Goal: Find specific page/section: Find specific page/section

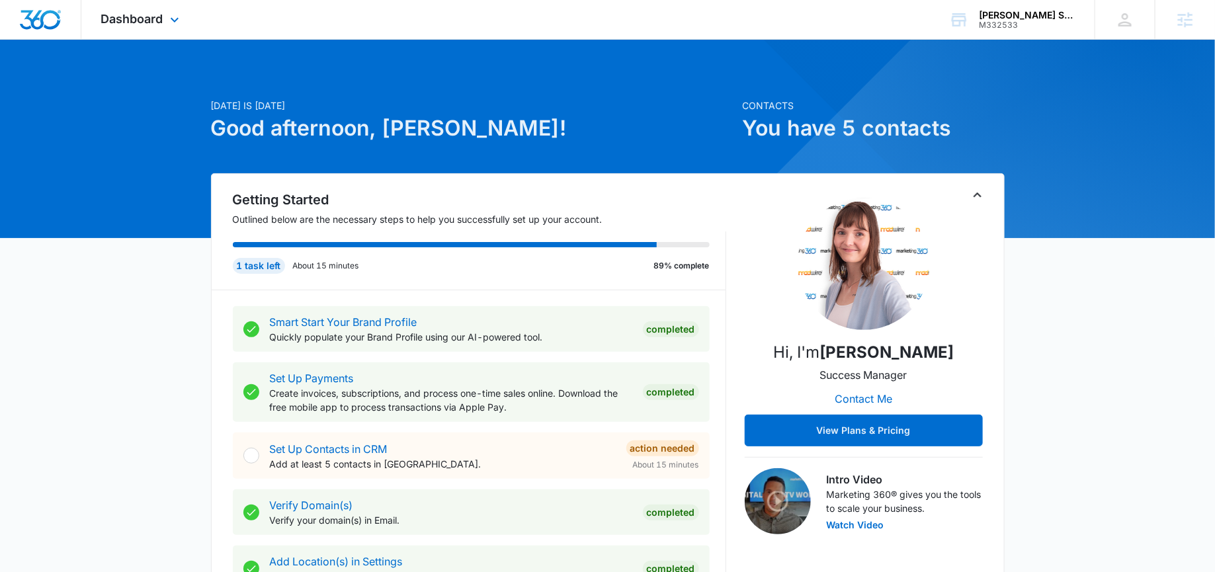
click at [152, 26] on div "Dashboard Apps Reputation Websites Forms CRM Email Social Payments POS Content …" at bounding box center [141, 19] width 121 height 39
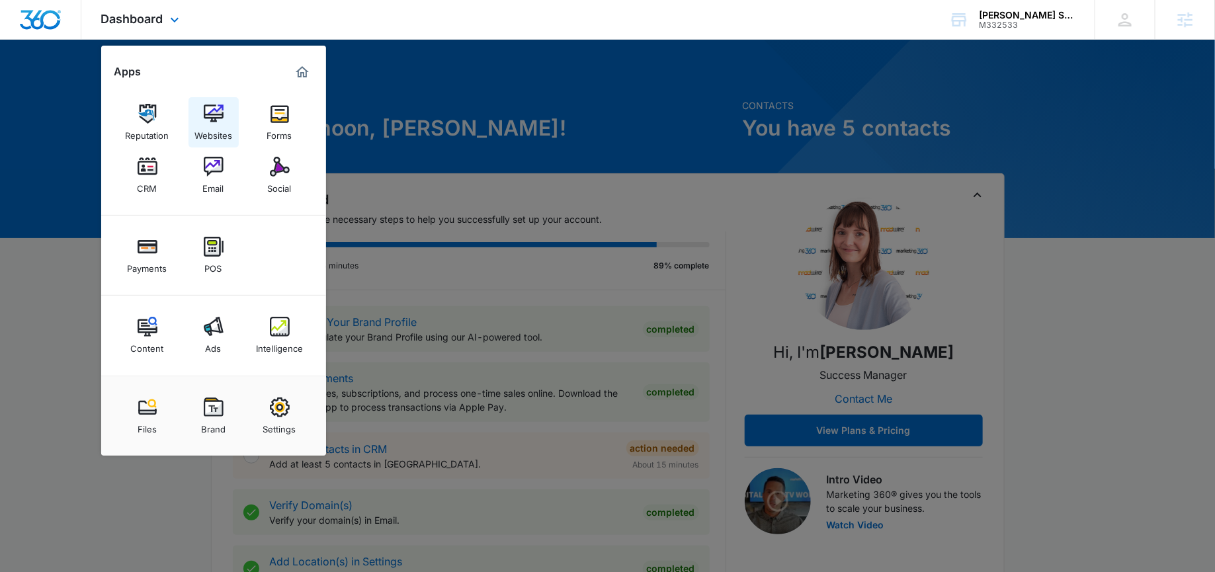
click at [214, 124] on div "Websites" at bounding box center [214, 132] width 38 height 17
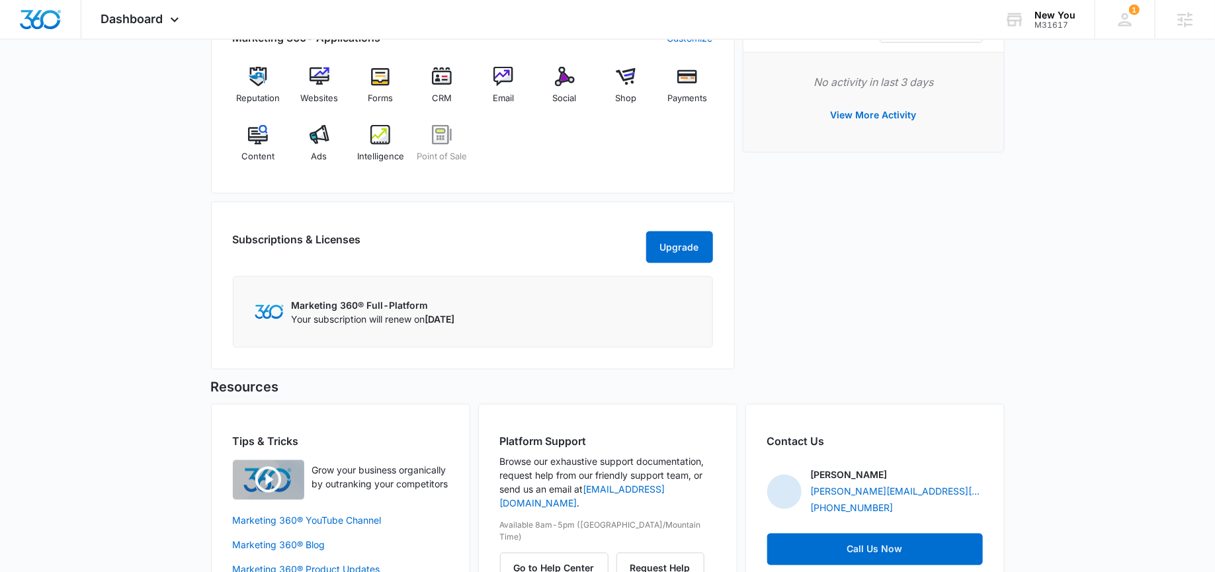
scroll to position [818, 0]
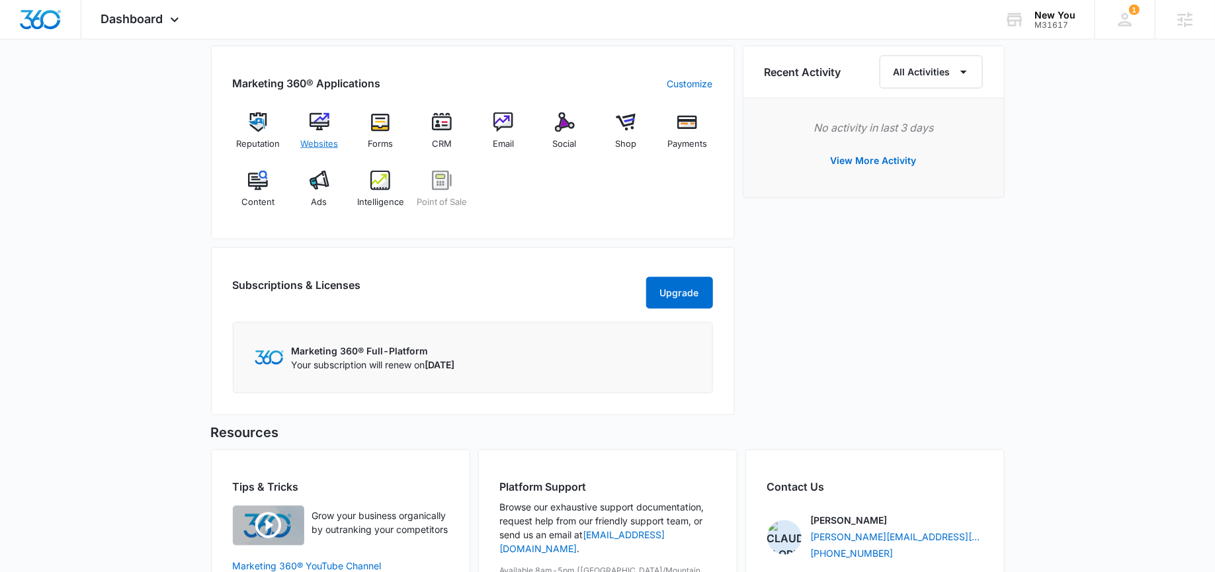
click at [316, 140] on span "Websites" at bounding box center [319, 144] width 38 height 13
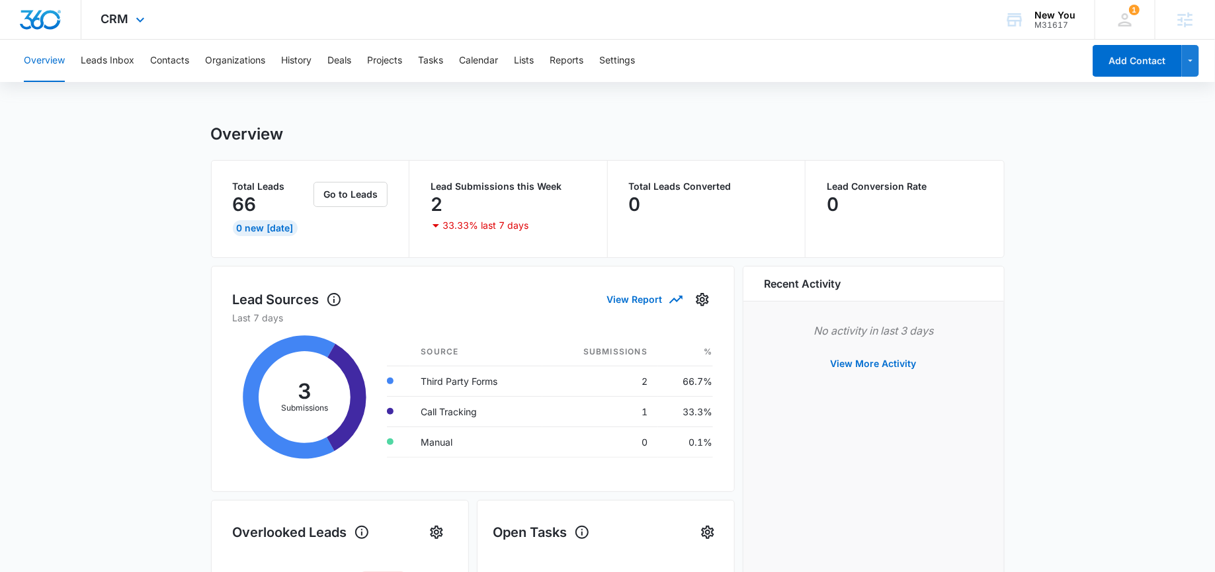
click at [117, 26] on div "CRM Apps Reputation Websites Forms CRM Email Social Shop Payments POS Content A…" at bounding box center [124, 19] width 87 height 39
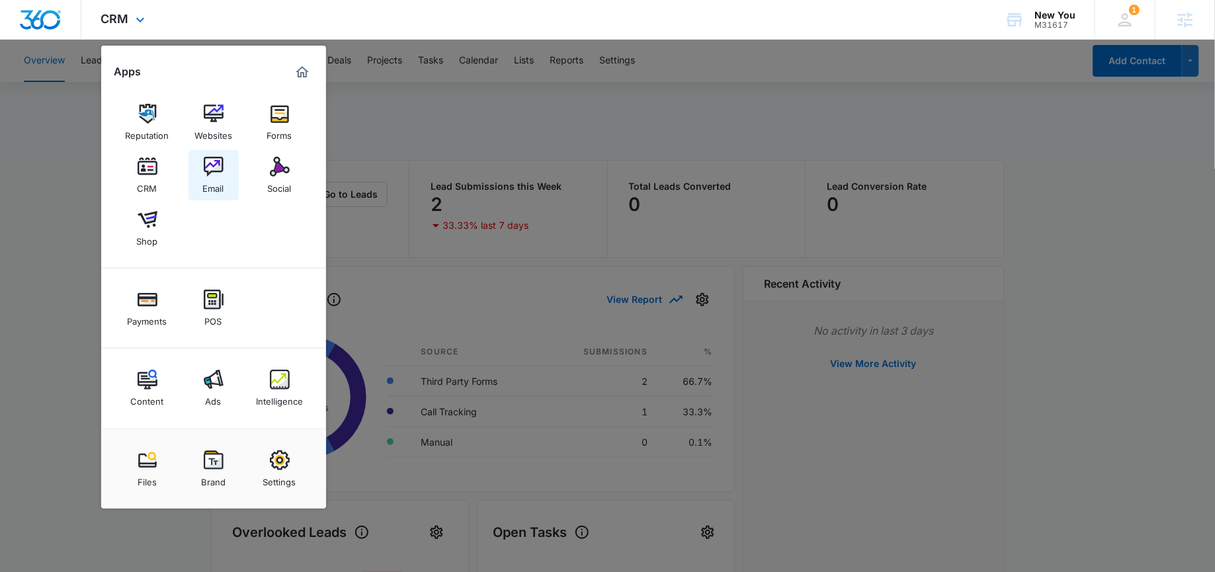
click at [216, 180] on div "Email" at bounding box center [213, 185] width 21 height 17
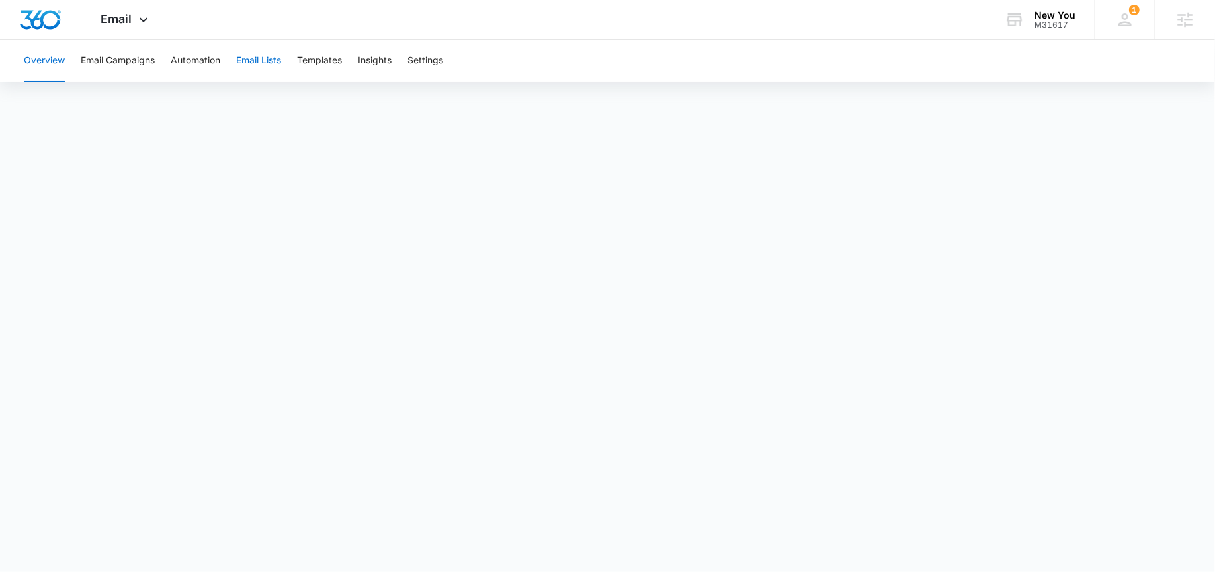
click at [253, 58] on button "Email Lists" at bounding box center [258, 61] width 45 height 42
